Goal: Task Accomplishment & Management: Use online tool/utility

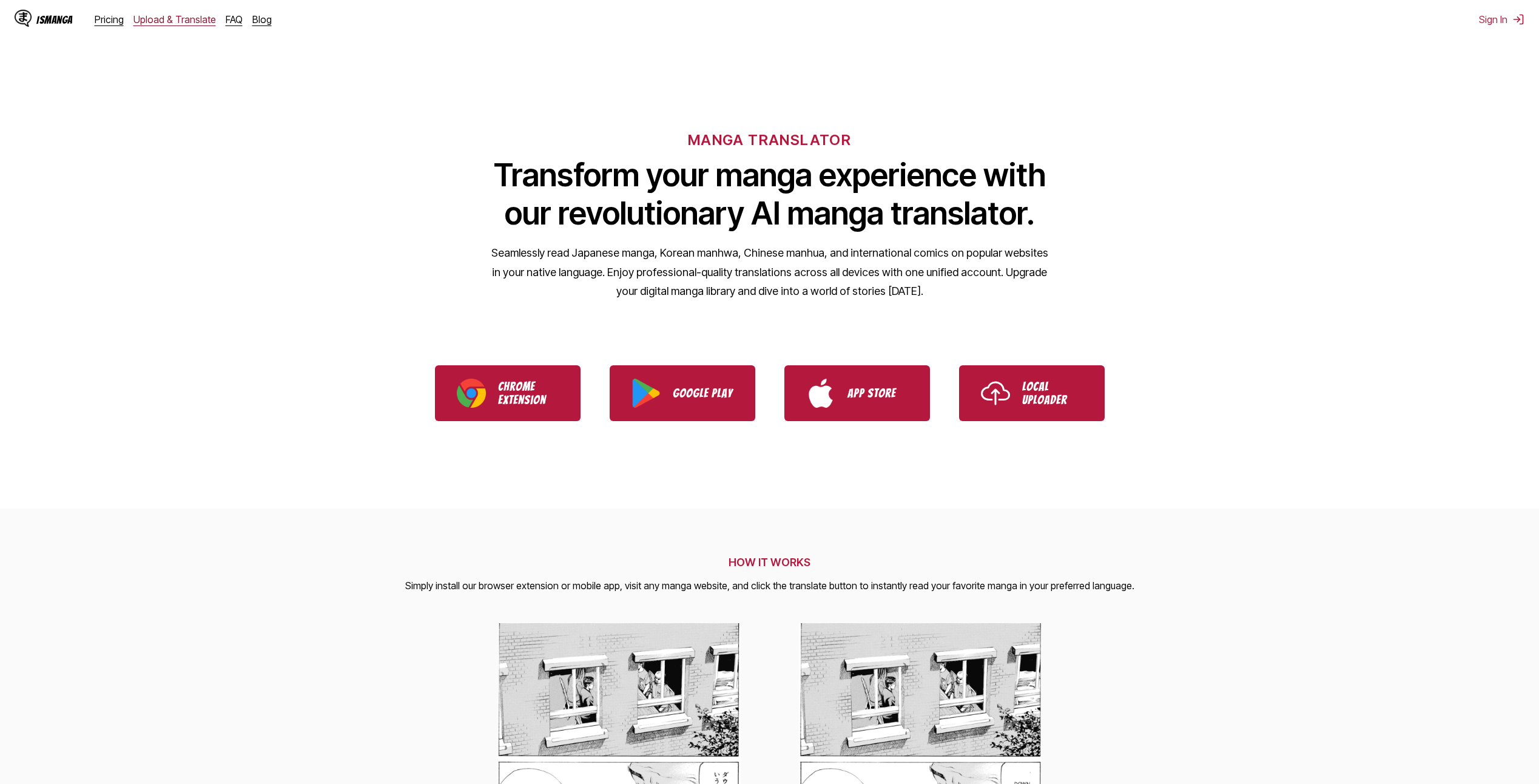
click at [149, 20] on link "Upload & Translate" at bounding box center [174, 19] width 82 height 12
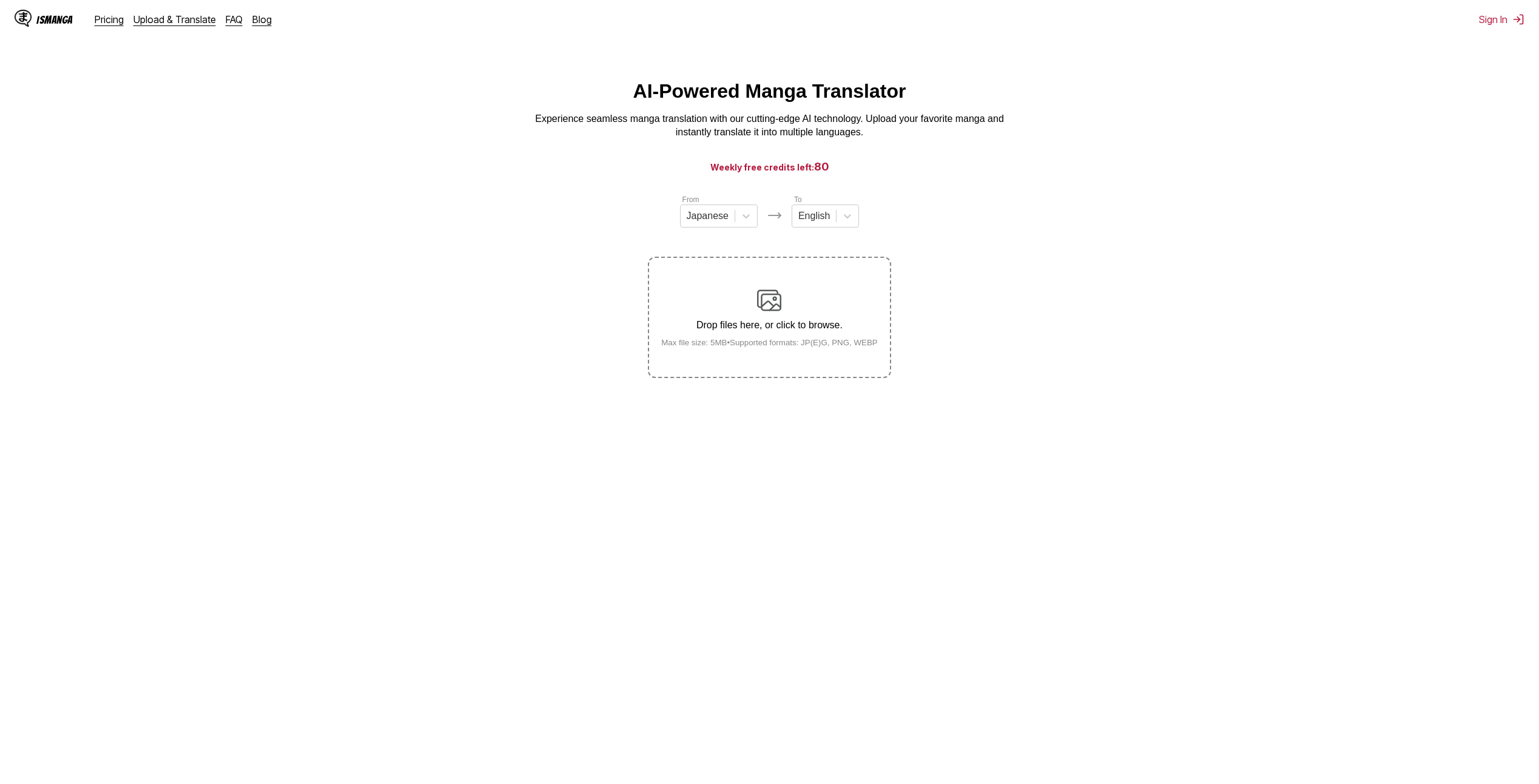
click at [773, 302] on img at bounding box center [770, 300] width 24 height 24
click at [0, 0] on input "Drop files here, or click to browse. Max file size: 5MB • Supported formats: JP…" at bounding box center [0, 0] width 0 height 0
click at [718, 223] on div at bounding box center [708, 216] width 42 height 13
click at [700, 317] on div "English" at bounding box center [719, 307] width 78 height 20
click at [803, 221] on div at bounding box center [808, 216] width 31 height 13
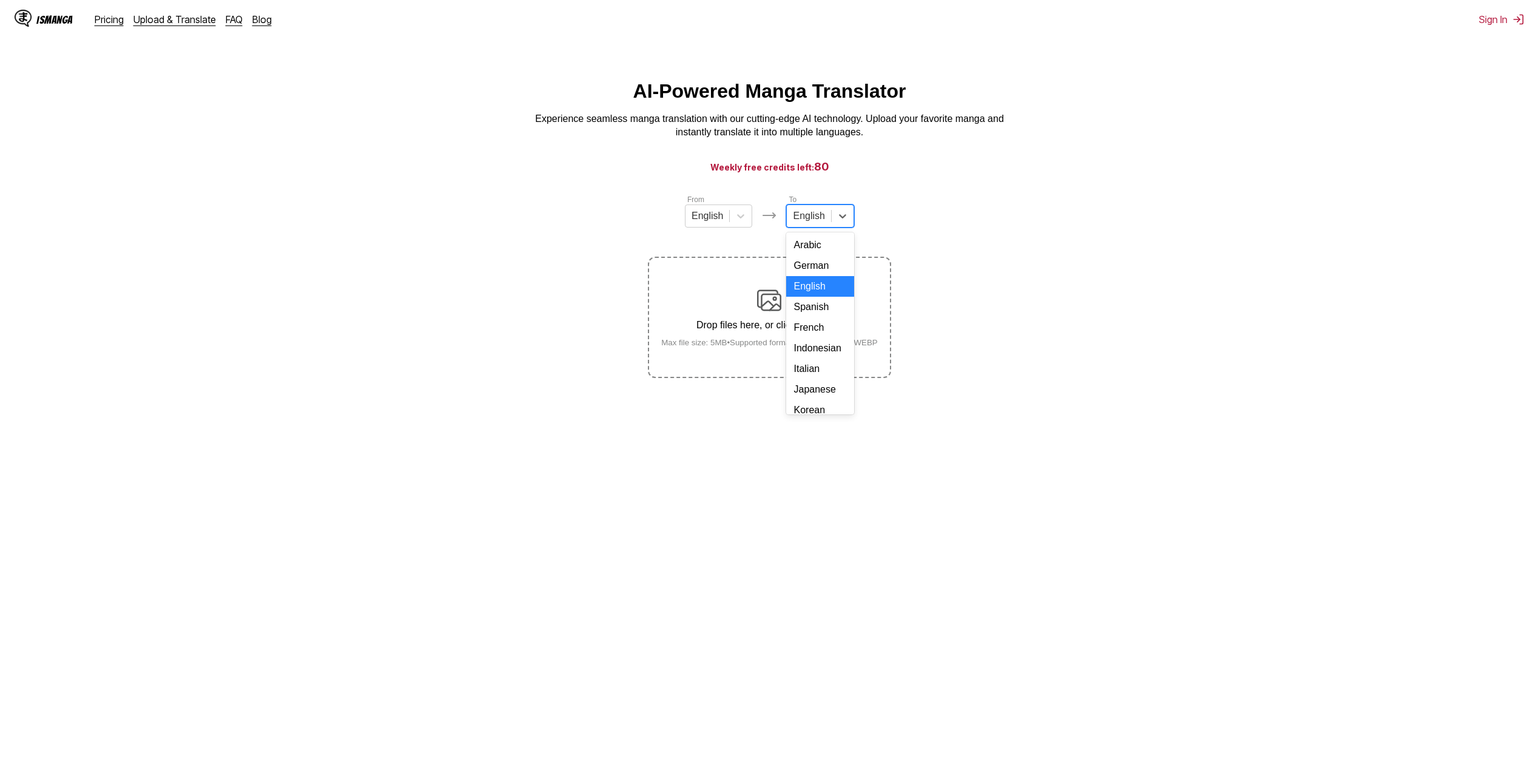
scroll to position [204, 0]
click at [807, 316] on div "Russian" at bounding box center [820, 319] width 68 height 20
click at [798, 222] on div at bounding box center [809, 216] width 35 height 13
click at [810, 347] on div "Thai" at bounding box center [820, 339] width 71 height 20
click at [771, 346] on small "Max file size: 5MB • Supported formats: JP(E)G, PNG, WEBP" at bounding box center [770, 343] width 236 height 9
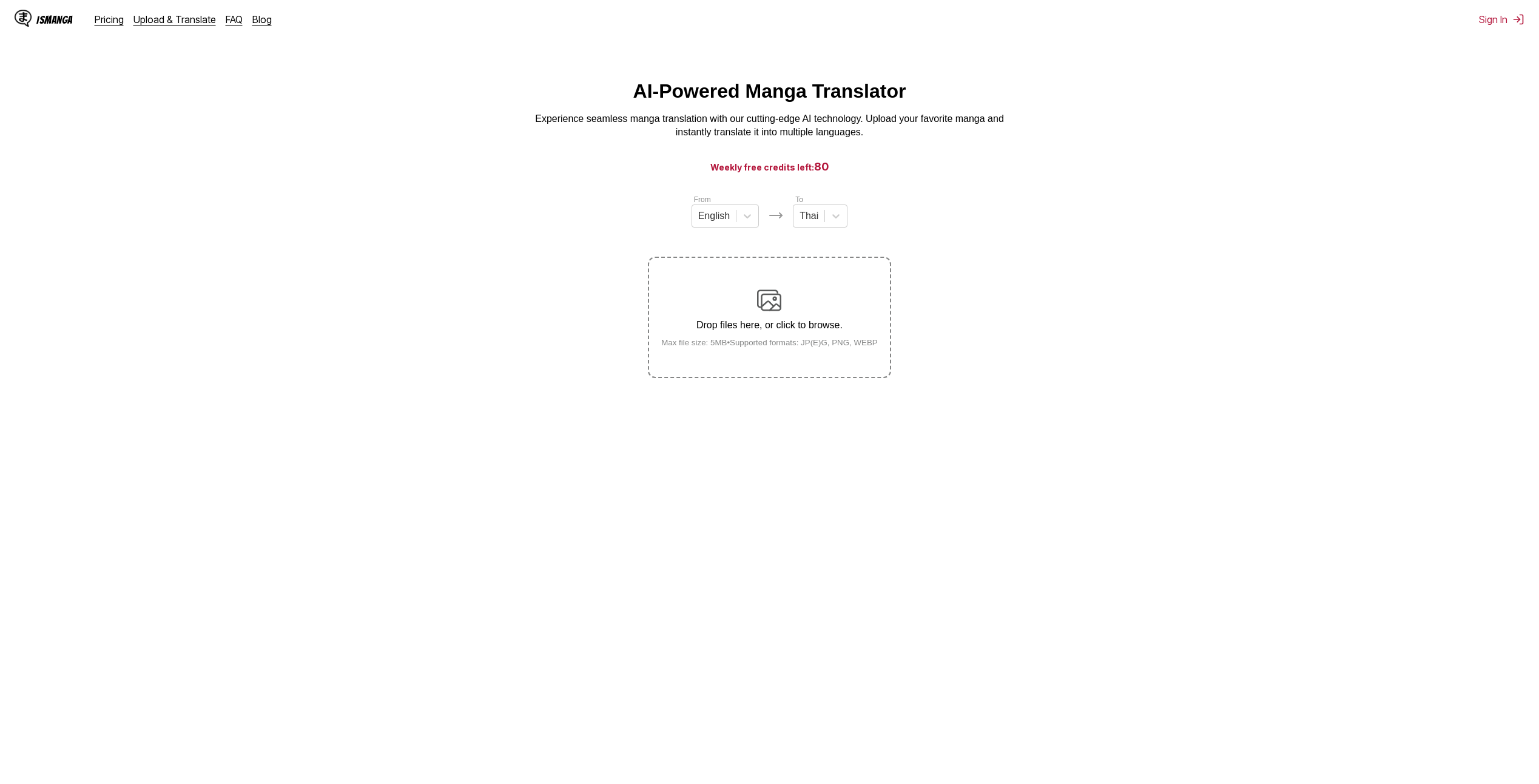
click at [0, 0] on input "Drop files here, or click to browse. Max file size: 5MB • Supported formats: JP…" at bounding box center [0, 0] width 0 height 0
